Goal: Task Accomplishment & Management: Complete application form

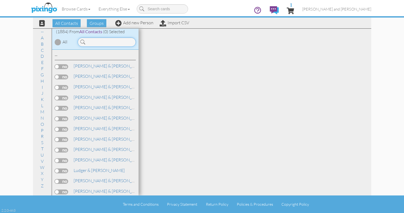
click at [130, 40] on input at bounding box center [107, 42] width 58 height 9
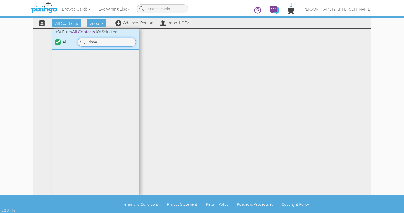
click at [115, 44] on input "rinoa" at bounding box center [107, 42] width 58 height 9
type input "[PERSON_NAME]"
click at [143, 26] on div "All Contacts Groups Add new Person Import CSV" at bounding box center [112, 22] width 157 height 9
click at [144, 22] on link "Add new Person" at bounding box center [134, 22] width 38 height 5
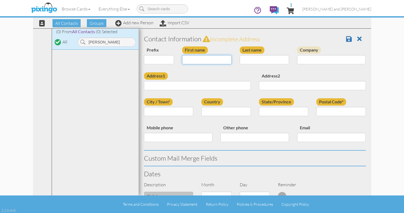
click at [201, 61] on input "First name" at bounding box center [206, 59] width 49 height 9
type input "Rinoa"
click at [267, 57] on input "Last name" at bounding box center [264, 59] width 49 height 9
type input "[PERSON_NAME]"
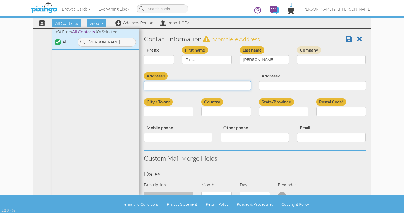
click at [215, 85] on input "Address1" at bounding box center [197, 85] width 107 height 9
paste input "[STREET_ADDRESS]"
type input "[STREET_ADDRESS]"
click at [178, 117] on div "City / Town*" at bounding box center [169, 109] width 58 height 22
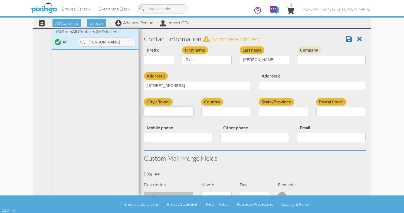
click at [178, 114] on input "City / Town*" at bounding box center [168, 111] width 49 height 9
type input "Fresh [PERSON_NAME]"
click at [237, 110] on select "[GEOGRAPHIC_DATA] -------------- [GEOGRAPHIC_DATA] [GEOGRAPHIC_DATA] [GEOGRAPHI…" at bounding box center [225, 111] width 49 height 9
select select "object:5883"
click at [201, 107] on select "[GEOGRAPHIC_DATA] -------------- [GEOGRAPHIC_DATA] [GEOGRAPHIC_DATA] [GEOGRAPHI…" at bounding box center [225, 111] width 49 height 9
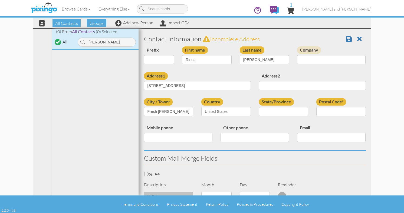
click at [0, 0] on select "State/Province" at bounding box center [0, 0] width 0 height 0
select select "object:6167"
click at [259, 107] on select "AA (Military) AE (Military) [US_STATE] [US_STATE] [US_STATE] AP (Military) [US_…" at bounding box center [283, 111] width 49 height 9
click at [337, 115] on input "Postal Code*" at bounding box center [340, 111] width 49 height 9
paste input "11365"
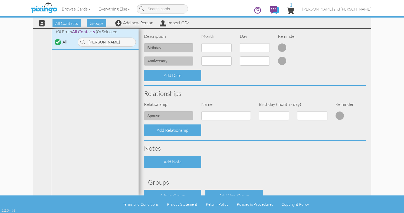
scroll to position [182, 0]
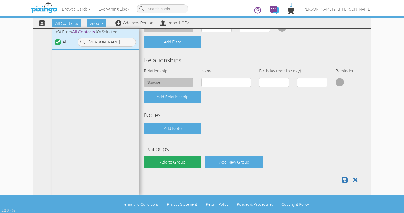
type input "11365"
click at [187, 166] on div "Add to Group" at bounding box center [173, 163] width 58 height 12
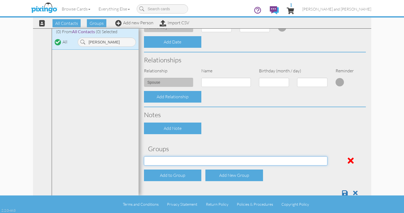
click at [188, 161] on select "All Contacts Clients Do Not Send duplicate spouse (for b-day only) Holiday Only…" at bounding box center [235, 161] width 183 height 9
select select "object:6192"
click at [144, 157] on select "All Contacts Clients Do Not Send duplicate spouse (for b-day only) Holiday Only…" at bounding box center [235, 161] width 183 height 9
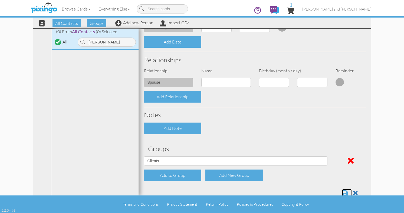
click at [343, 193] on span at bounding box center [345, 193] width 6 height 6
